Goal: Find specific page/section: Find specific page/section

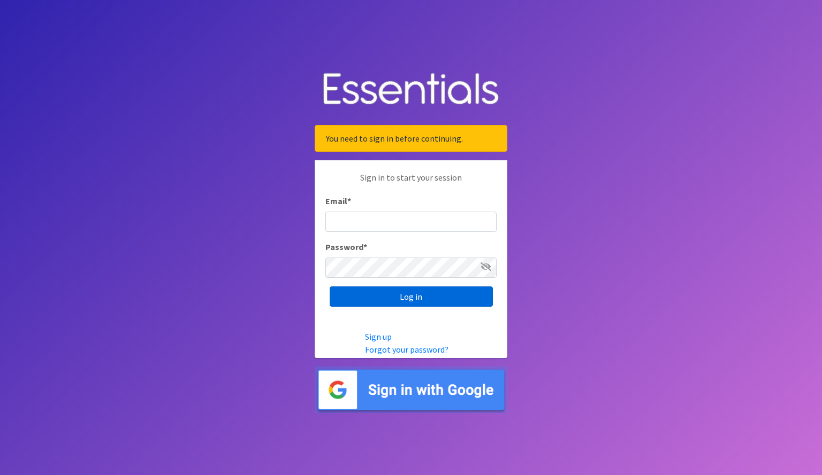
type input "[EMAIL_ADDRESS][DOMAIN_NAME]"
click at [430, 301] on input "Log in" at bounding box center [410, 297] width 163 height 20
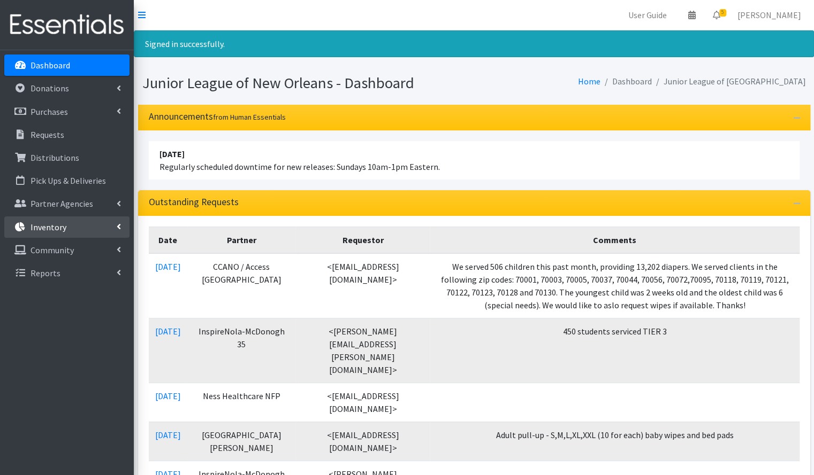
click at [67, 229] on link "Inventory" at bounding box center [66, 227] width 125 height 21
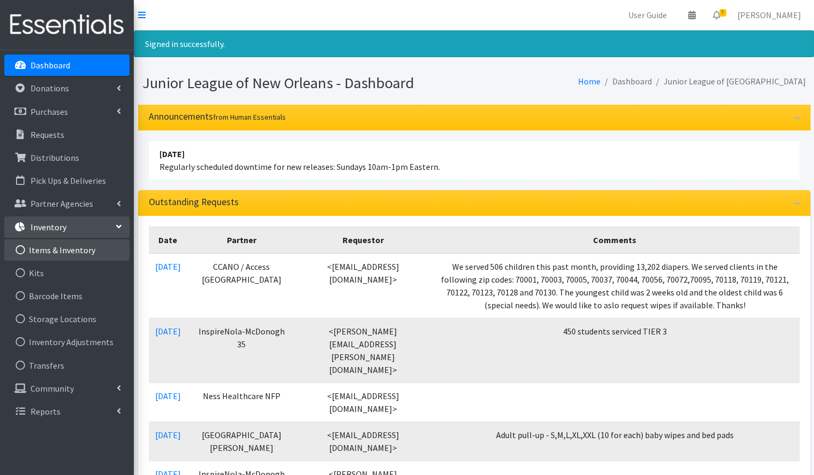
click at [56, 249] on link "Items & Inventory" at bounding box center [66, 250] width 125 height 21
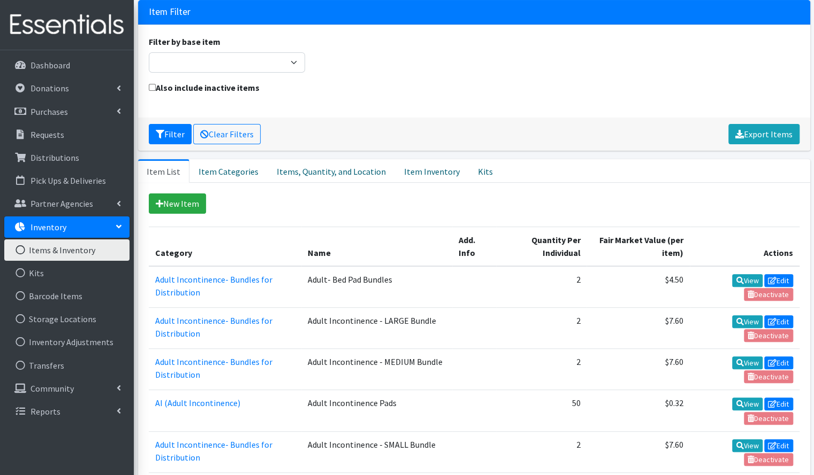
scroll to position [69, 0]
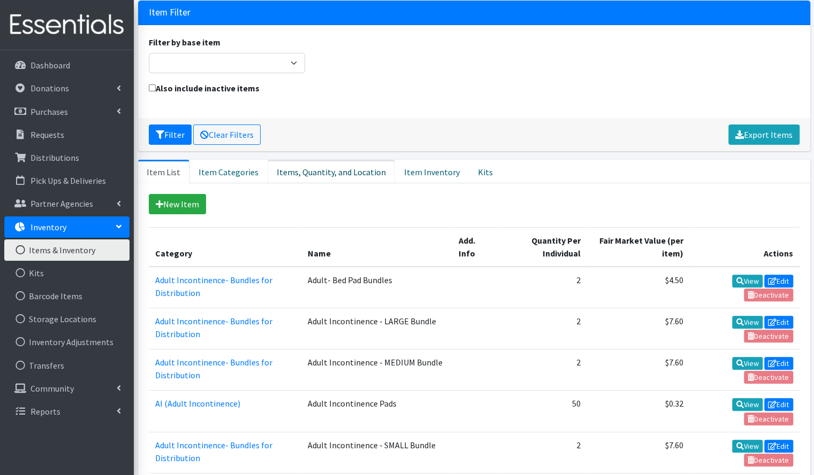
click at [346, 172] on link "Items, Quantity, and Location" at bounding box center [330, 172] width 127 height 24
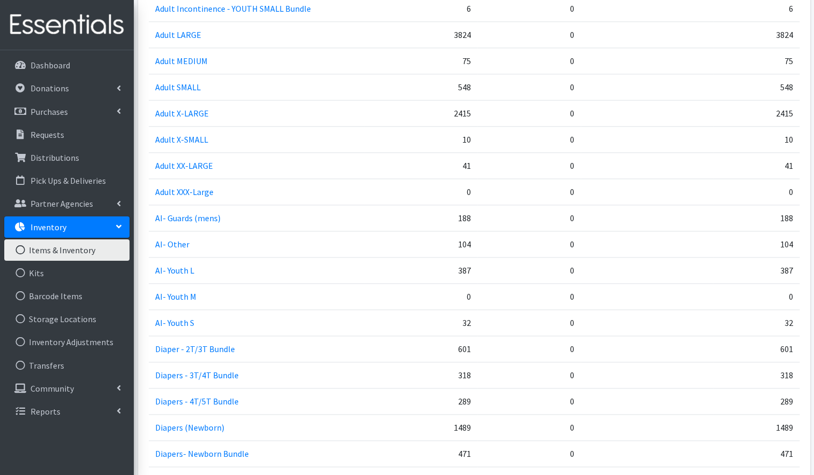
scroll to position [625, 0]
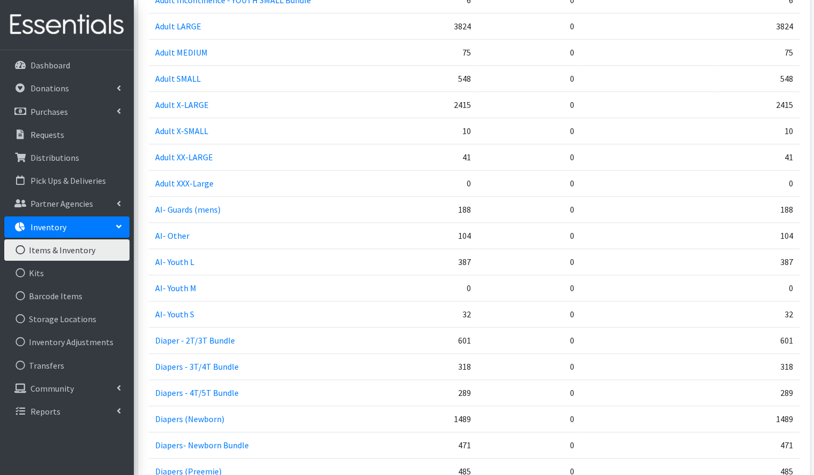
click at [466, 91] on td "2415" at bounding box center [420, 104] width 112 height 26
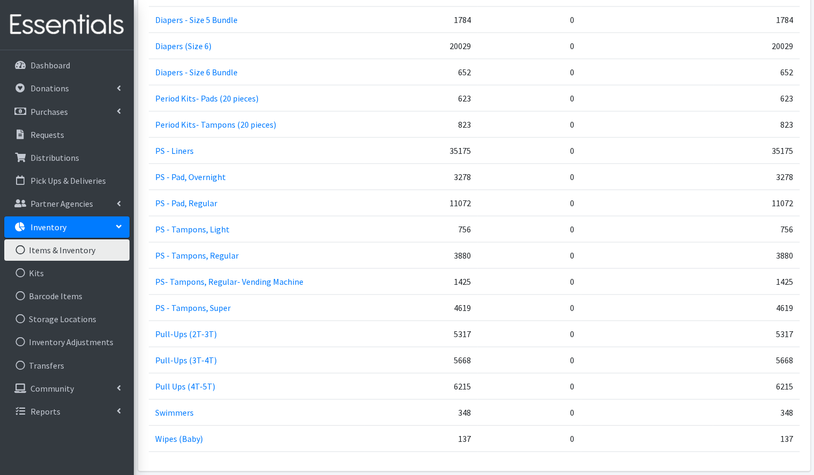
scroll to position [1365, 0]
click at [371, 230] on td "756" at bounding box center [420, 229] width 112 height 26
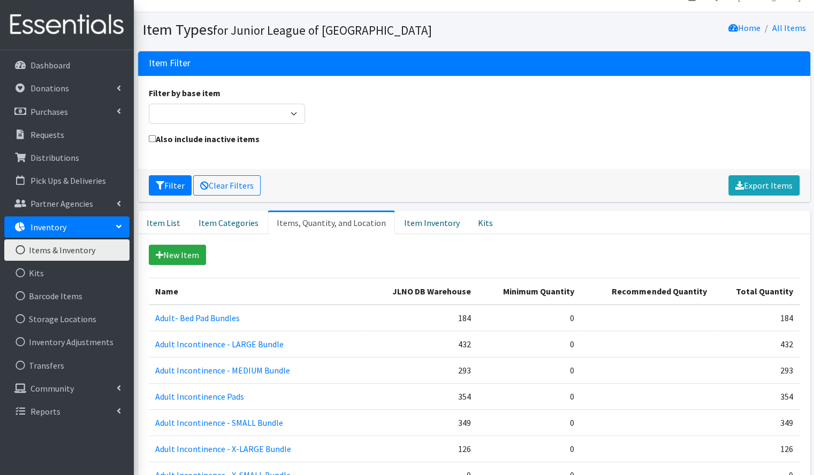
scroll to position [11, 0]
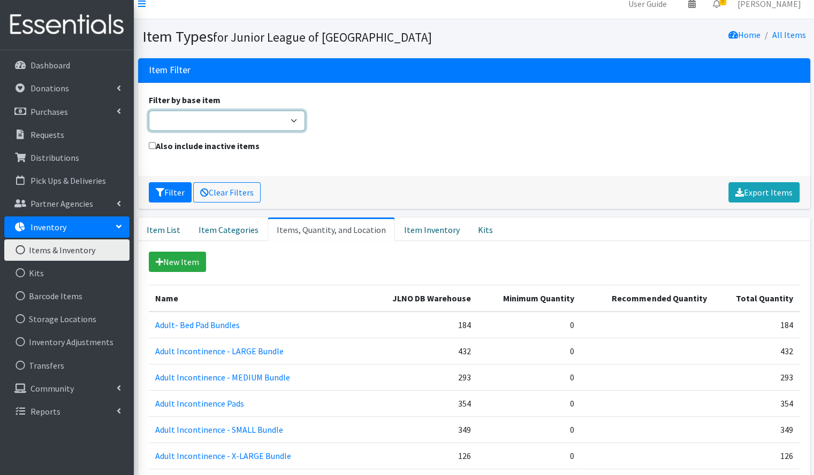
click at [289, 127] on select "Adult Briefs (Large/X-Large) Adult Briefs (Medium/Large) Adult Briefs (Small/Me…" at bounding box center [227, 121] width 157 height 20
click at [501, 186] on div "Filter Clear Filters Export Items" at bounding box center [474, 192] width 672 height 33
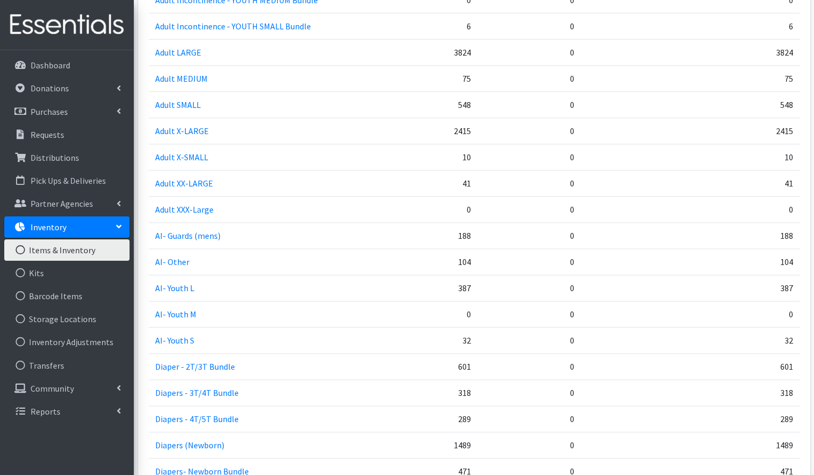
scroll to position [597, 0]
